Goal: Book appointment/travel/reservation

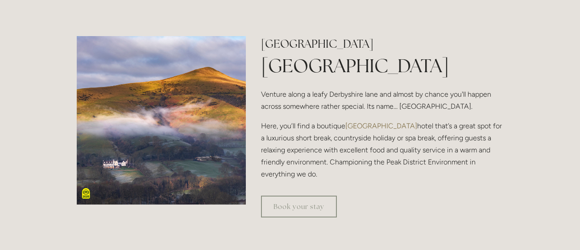
scroll to position [275, 0]
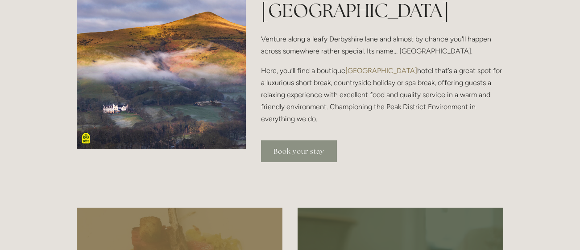
click at [296, 155] on link "Book your stay" at bounding box center [299, 152] width 76 height 22
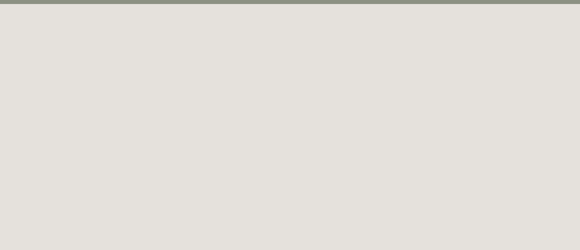
scroll to position [48, 0]
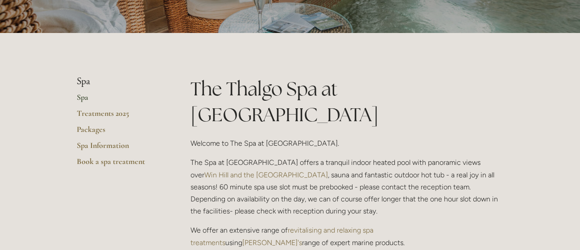
scroll to position [148, 0]
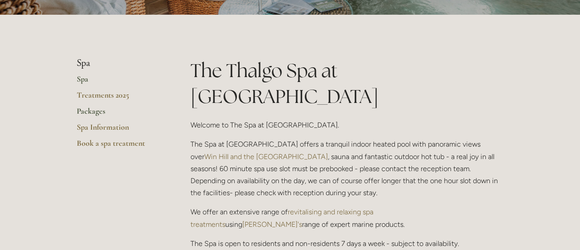
click at [83, 116] on link "Packages" at bounding box center [119, 114] width 85 height 16
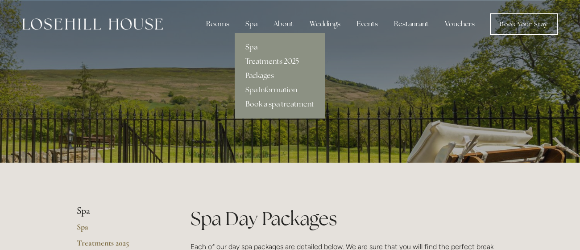
click at [256, 49] on link "Spa" at bounding box center [280, 47] width 90 height 14
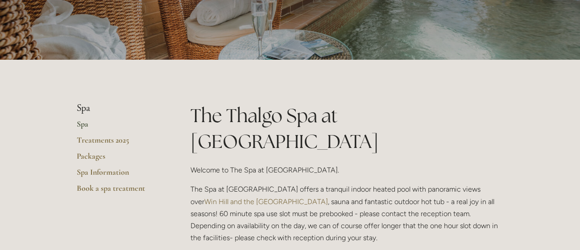
scroll to position [104, 0]
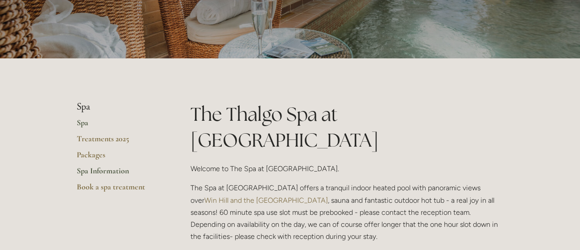
click at [119, 177] on link "Spa Information" at bounding box center [119, 174] width 85 height 16
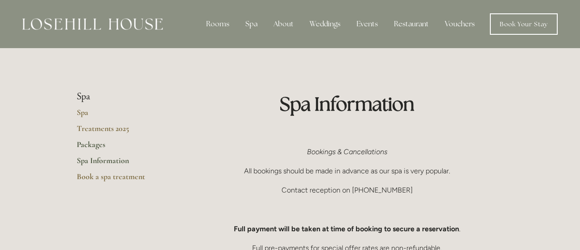
click at [89, 145] on link "Packages" at bounding box center [119, 148] width 85 height 16
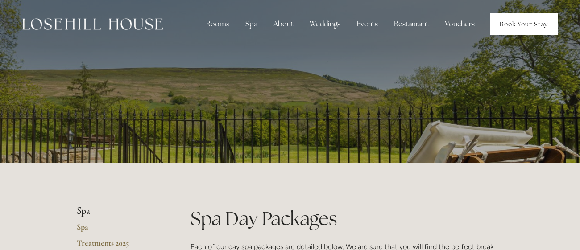
click at [514, 28] on link "Book Your Stay" at bounding box center [524, 23] width 68 height 21
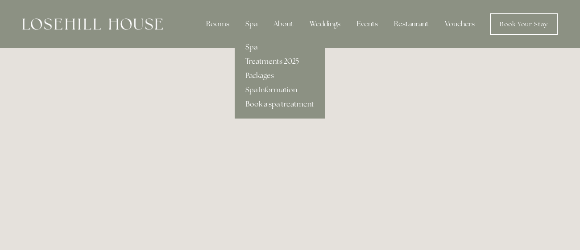
click at [261, 110] on link "Book a spa treatment" at bounding box center [280, 104] width 90 height 14
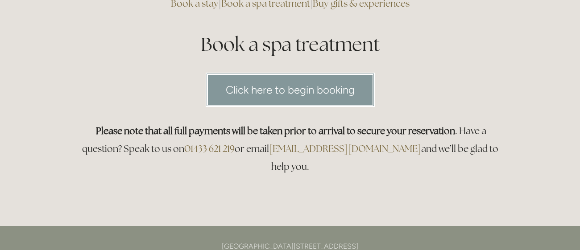
scroll to position [94, 0]
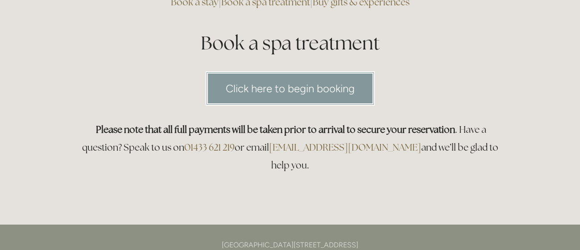
click at [278, 84] on link "Click here to begin booking" at bounding box center [290, 88] width 169 height 34
